Goal: Information Seeking & Learning: Learn about a topic

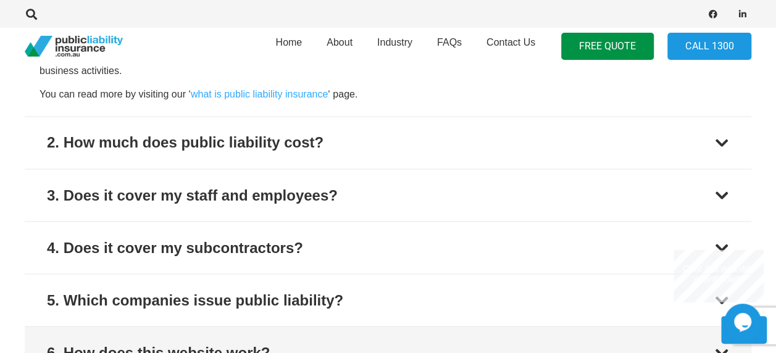
scroll to position [987, 0]
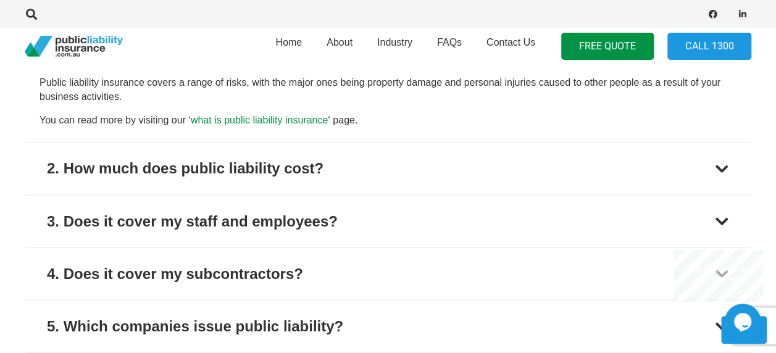
click at [235, 119] on link "what is public liability insurance" at bounding box center [259, 120] width 137 height 10
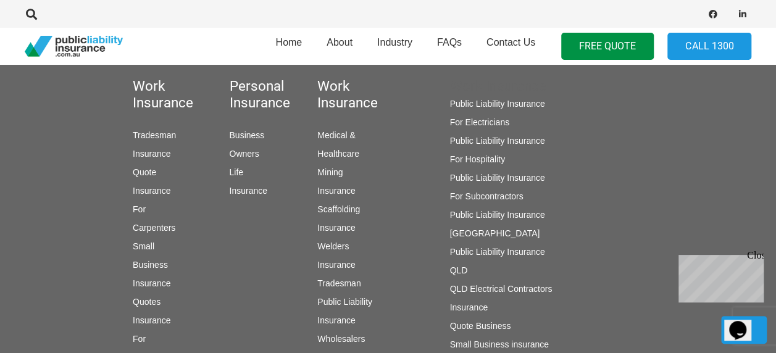
scroll to position [1419, 0]
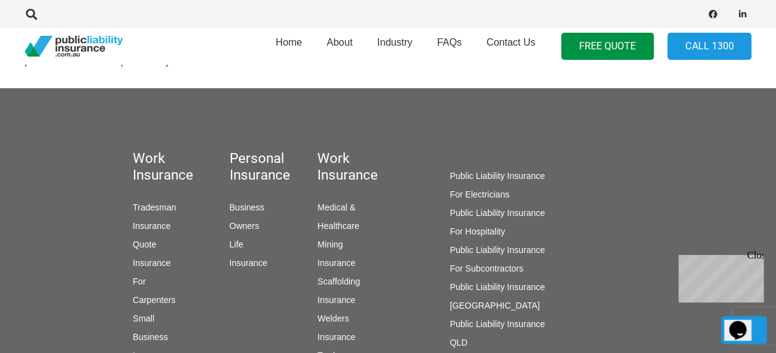
click at [245, 228] on link "Business Owners Life Insurance" at bounding box center [248, 234] width 38 height 65
